Goal: Find specific page/section: Find specific page/section

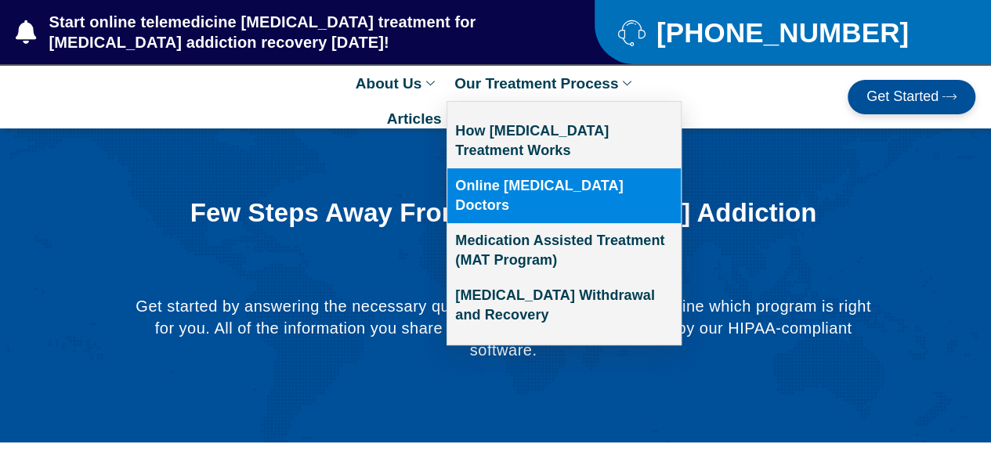
click at [516, 179] on link "Online [MEDICAL_DATA] Doctors" at bounding box center [563, 195] width 233 height 55
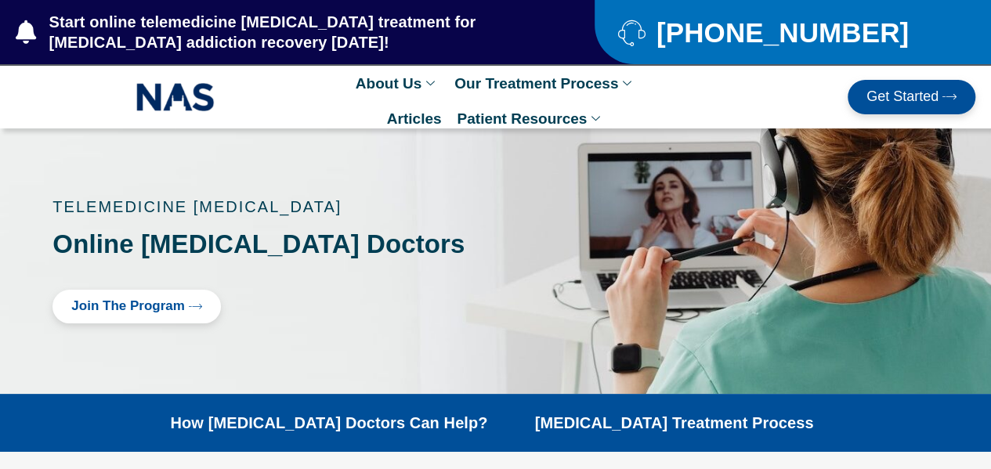
click at [887, 90] on span "Get Started" at bounding box center [903, 97] width 72 height 16
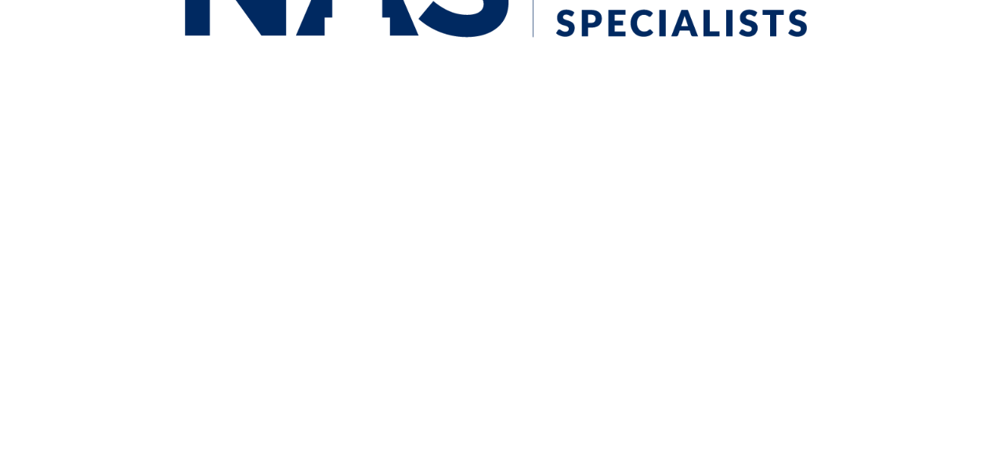
scroll to position [570, 0]
